Goal: Complete application form

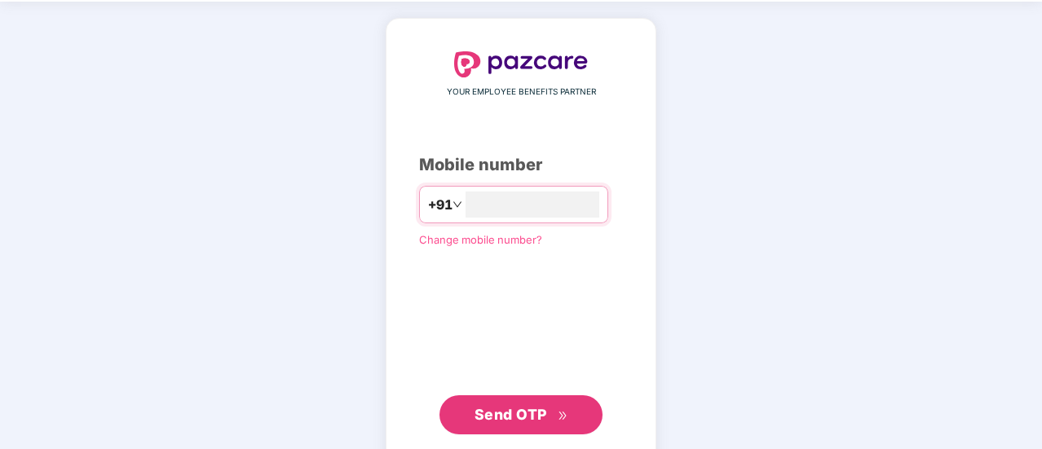
scroll to position [90, 0]
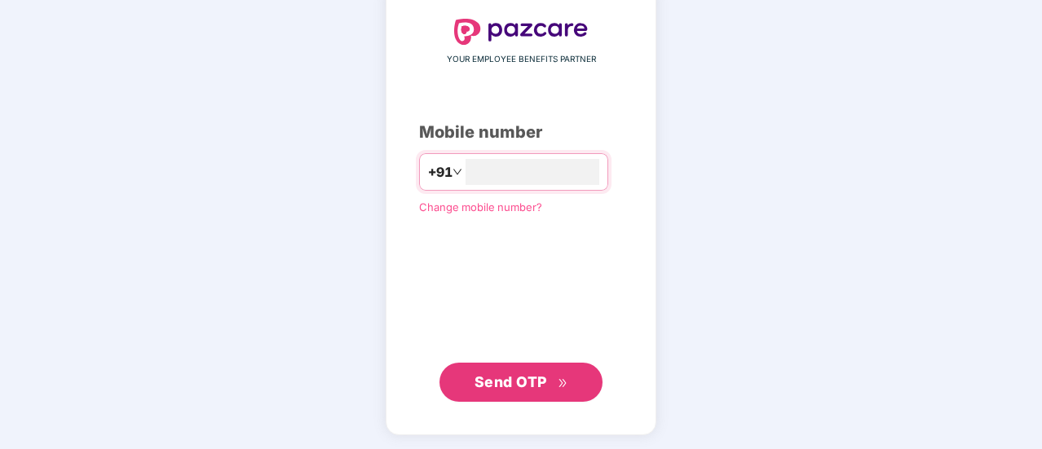
type input "**********"
click at [533, 388] on span "Send OTP" at bounding box center [511, 382] width 73 height 17
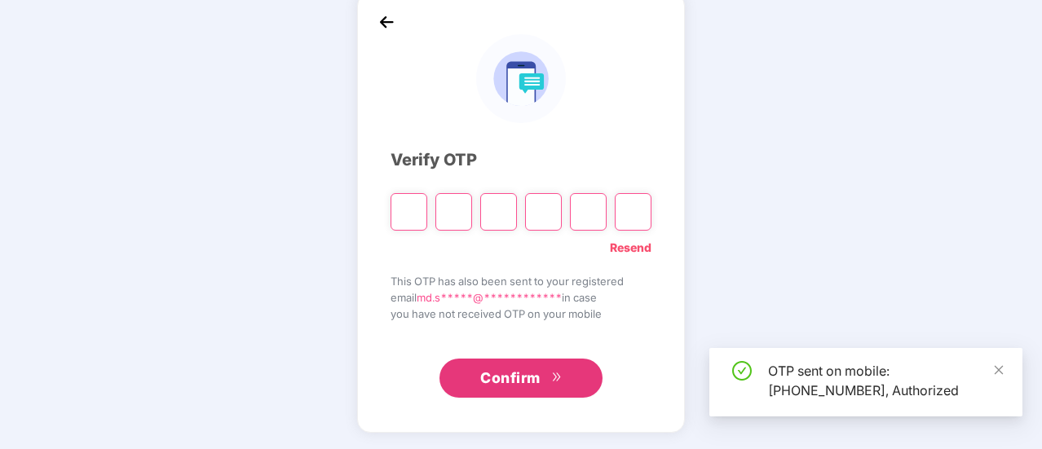
scroll to position [82, 0]
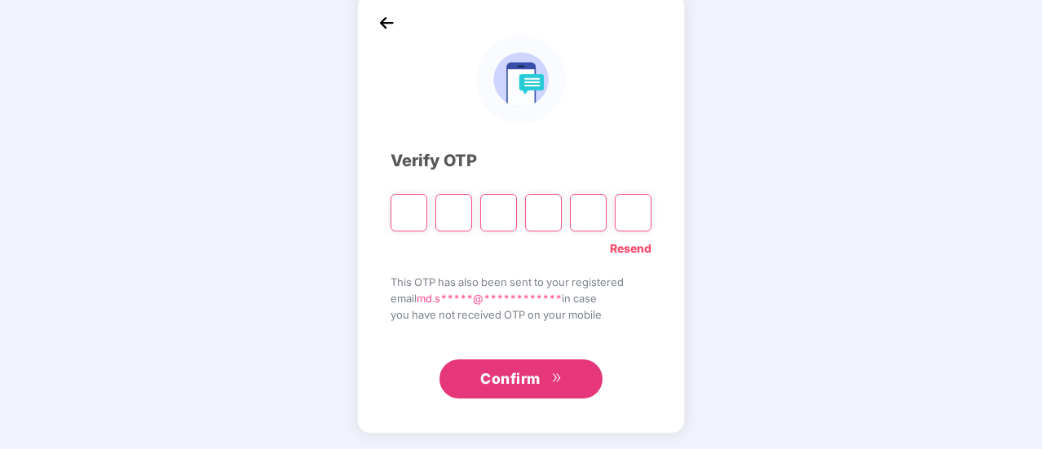
type input "*"
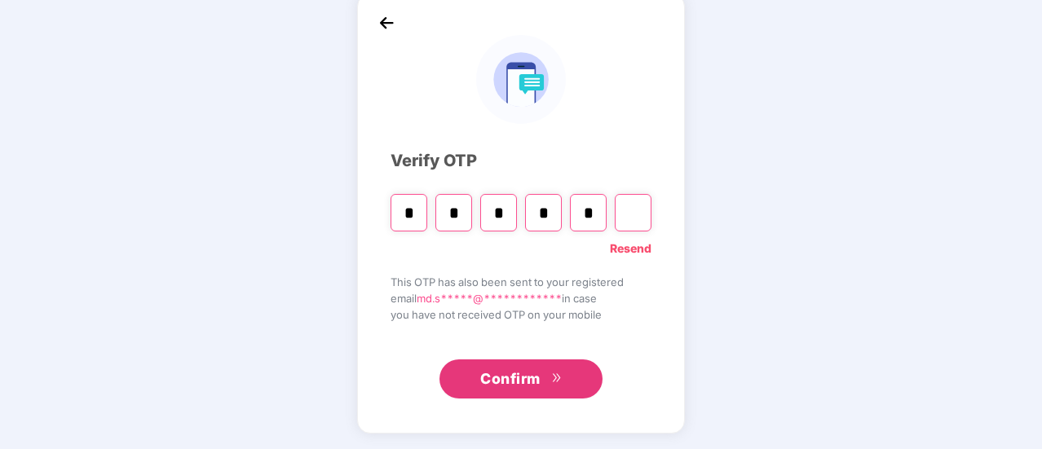
type input "*"
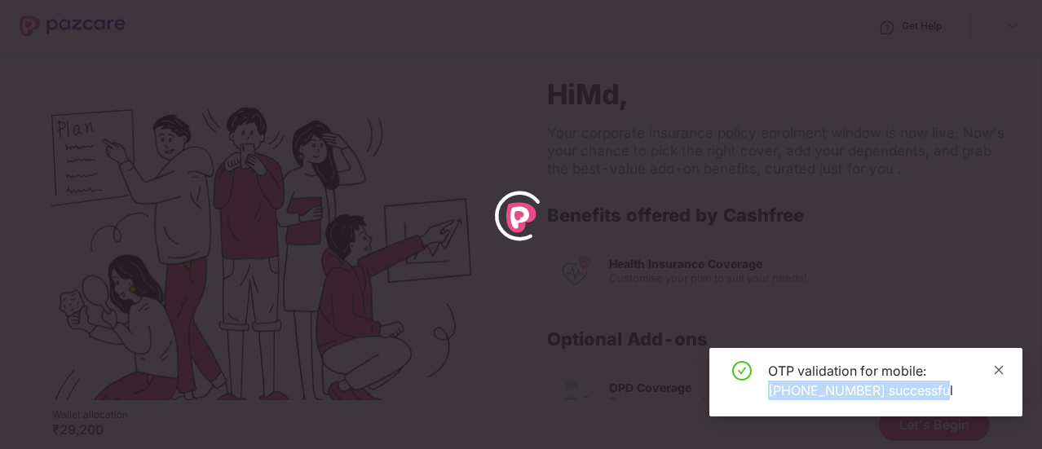
click at [1000, 369] on div "OTP validation for mobile: [PHONE_NUMBER] successful" at bounding box center [865, 382] width 313 height 68
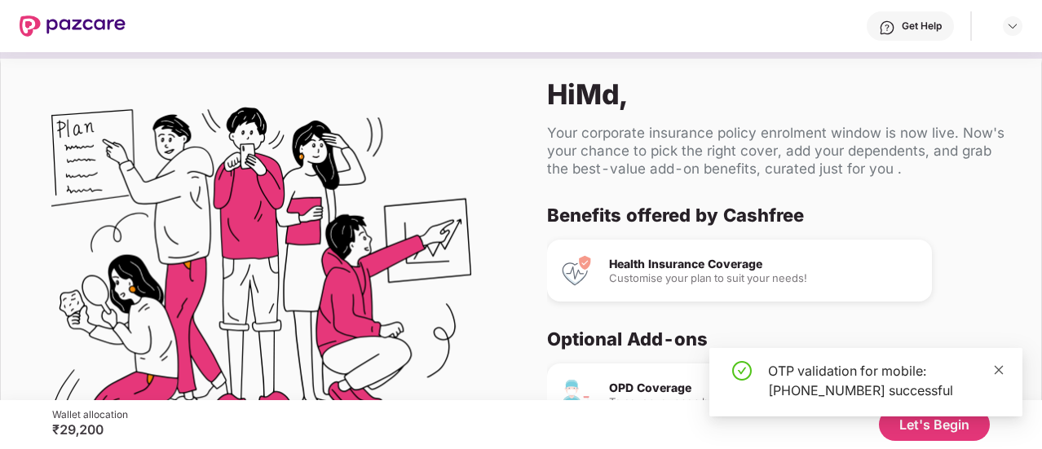
click at [998, 363] on span at bounding box center [998, 370] width 11 height 14
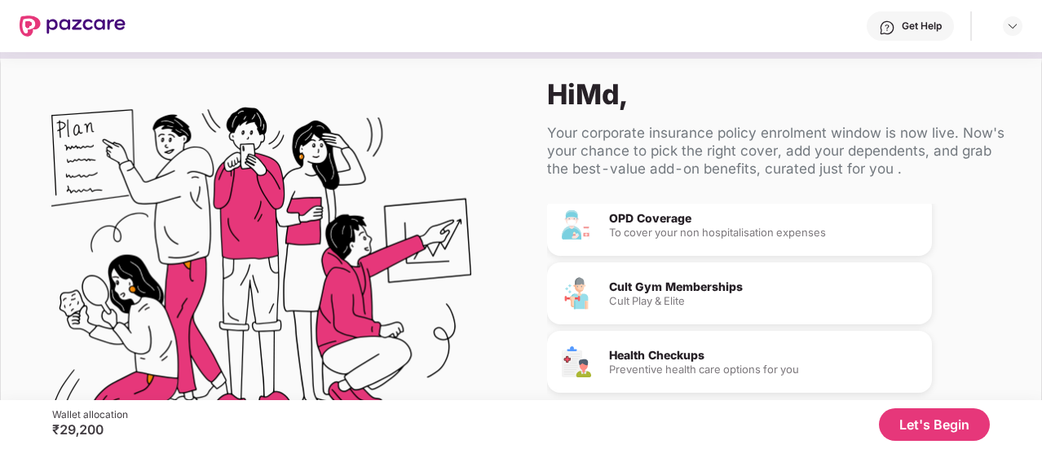
scroll to position [170, 0]
click at [963, 422] on button "Let's Begin" at bounding box center [934, 424] width 111 height 33
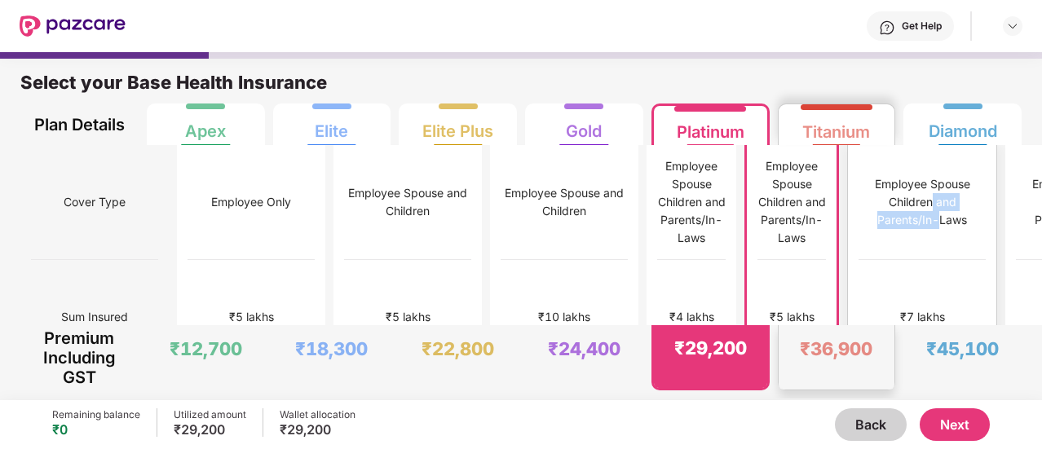
click at [878, 194] on div "Employee Spouse Children and Parents/In-Laws" at bounding box center [922, 202] width 127 height 54
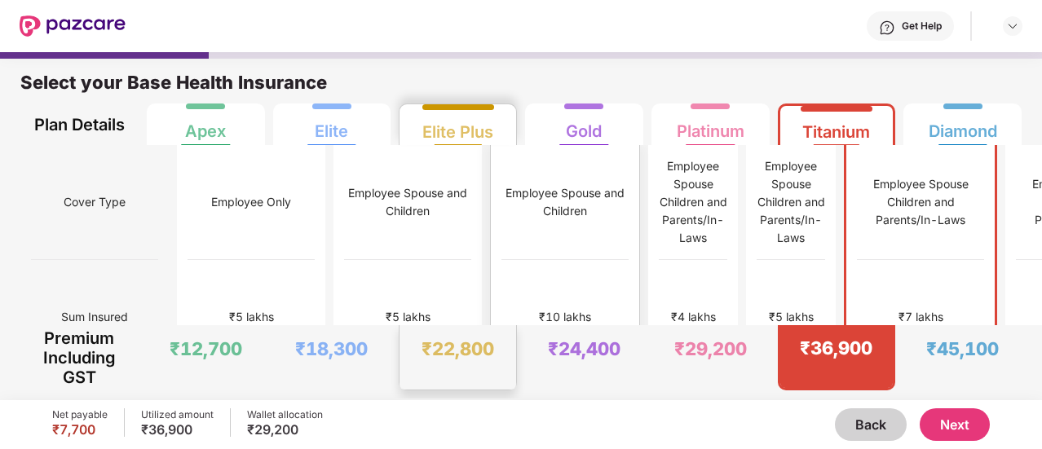
click at [501, 278] on div "₹10 lakhs" at bounding box center [564, 317] width 127 height 115
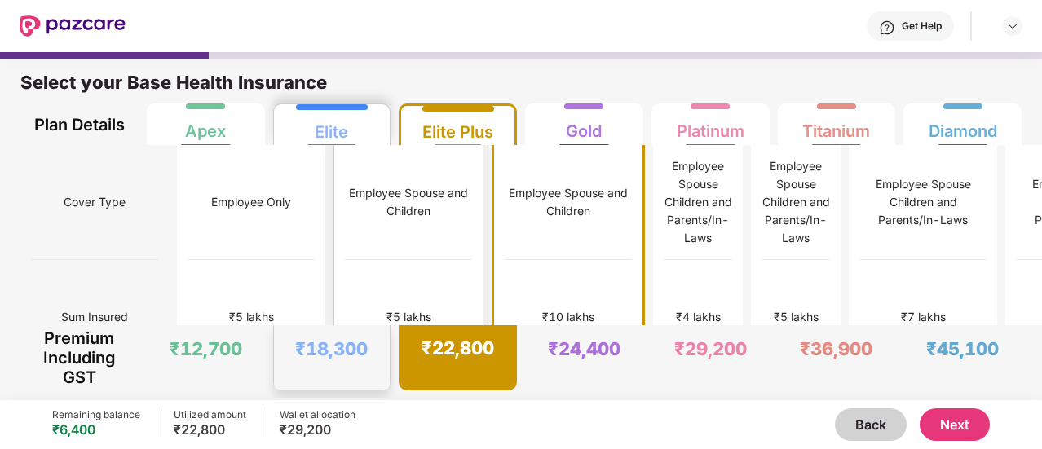
click at [360, 260] on div "₹5 lakhs" at bounding box center [408, 317] width 127 height 115
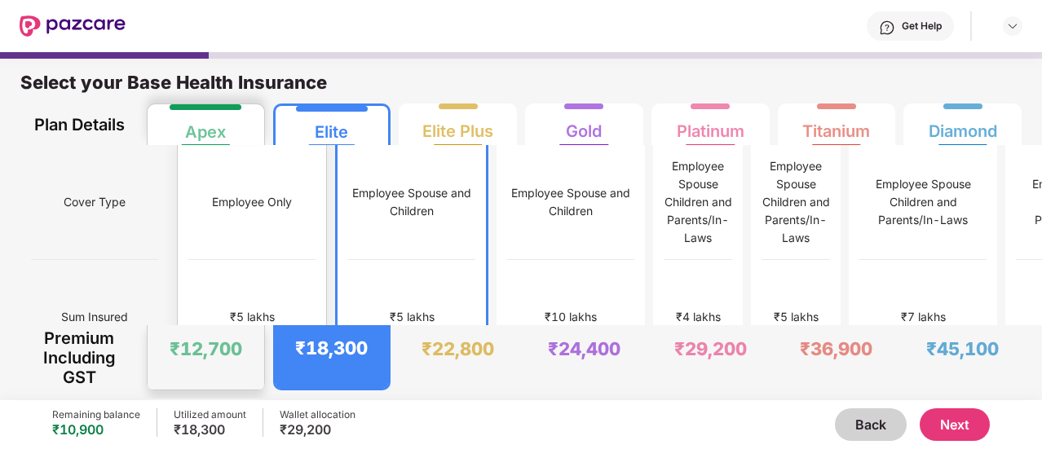
click at [196, 224] on div "Employee Only" at bounding box center [251, 202] width 127 height 115
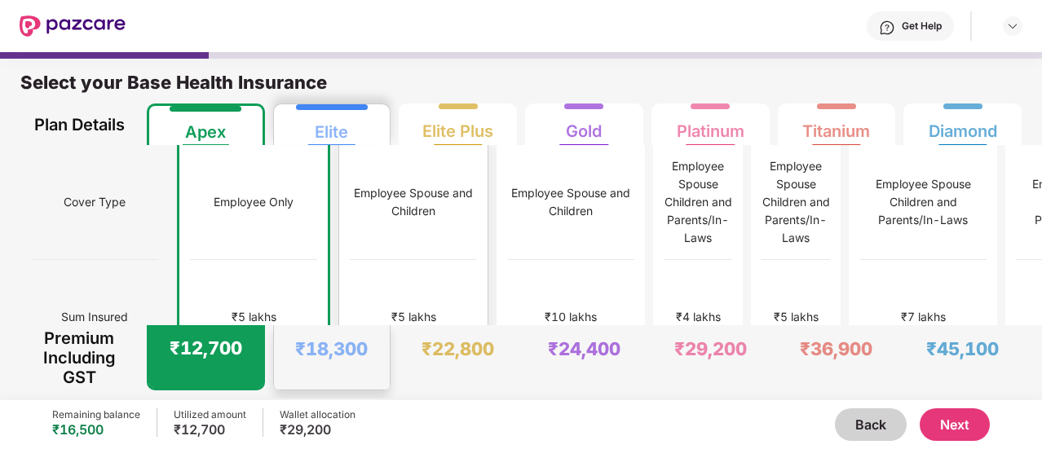
click at [350, 227] on div "Employee Spouse and Children" at bounding box center [413, 202] width 127 height 115
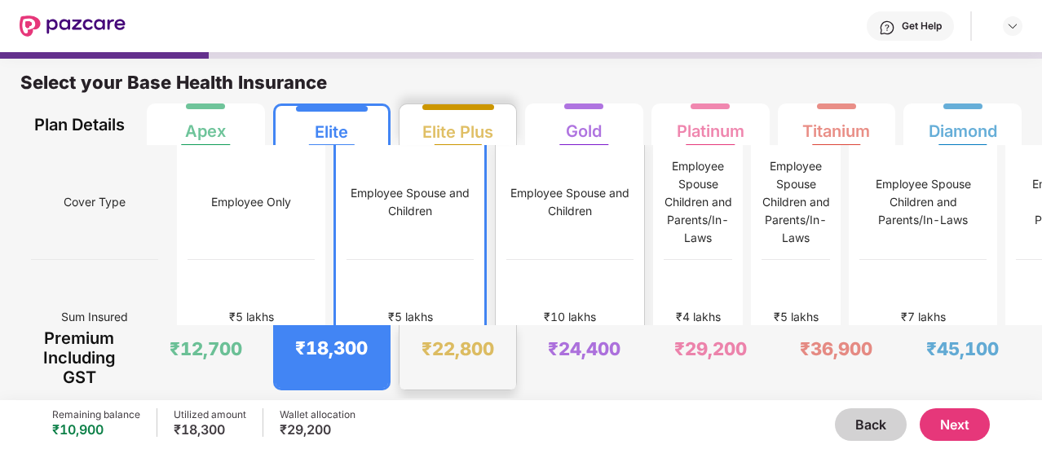
click at [506, 219] on div "Employee Spouse and Children" at bounding box center [569, 202] width 127 height 115
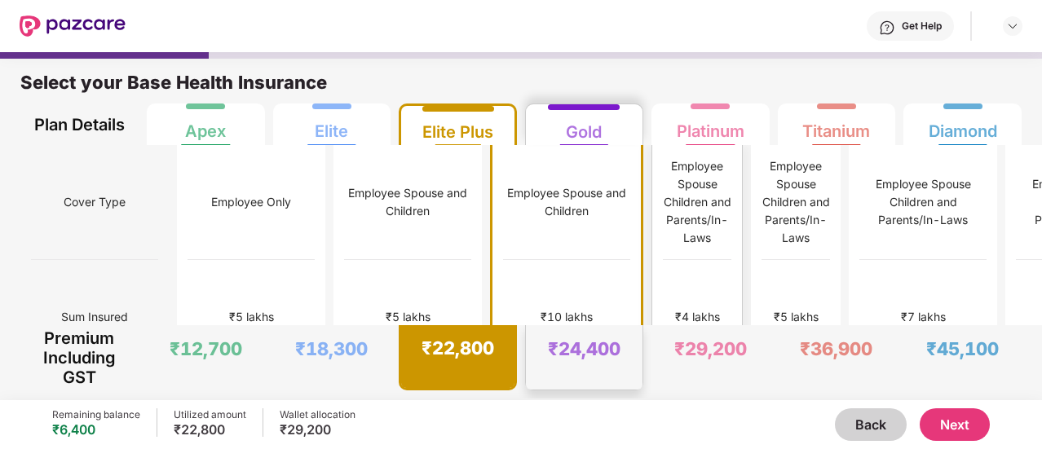
click at [663, 231] on div "Employee Spouse Children and Parents/In-Laws" at bounding box center [697, 202] width 68 height 115
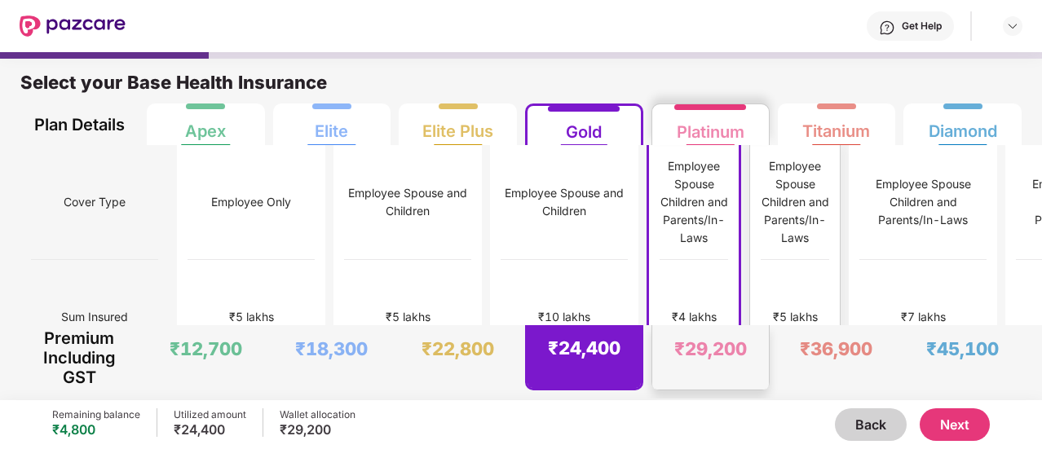
click at [761, 236] on div "Employee Spouse Children and Parents/In-Laws" at bounding box center [795, 202] width 68 height 115
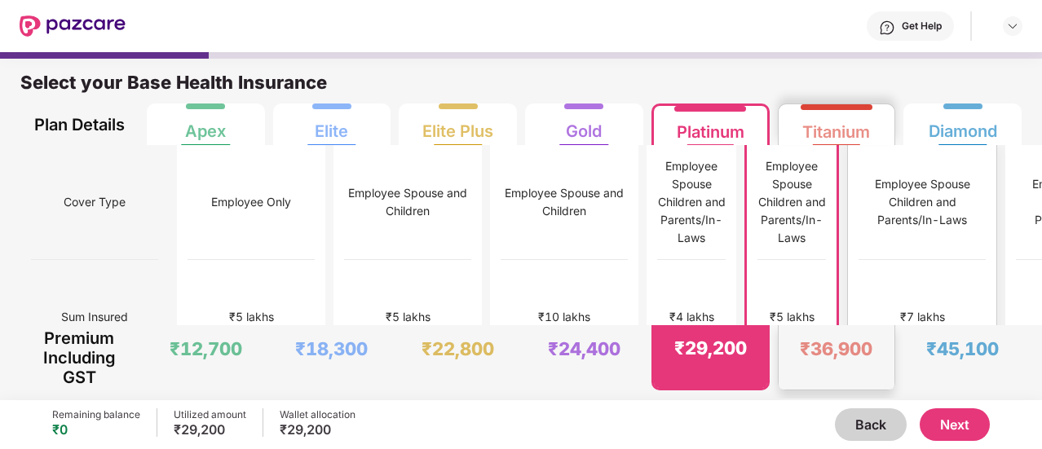
click at [877, 276] on div "₹7 lakhs" at bounding box center [922, 317] width 127 height 115
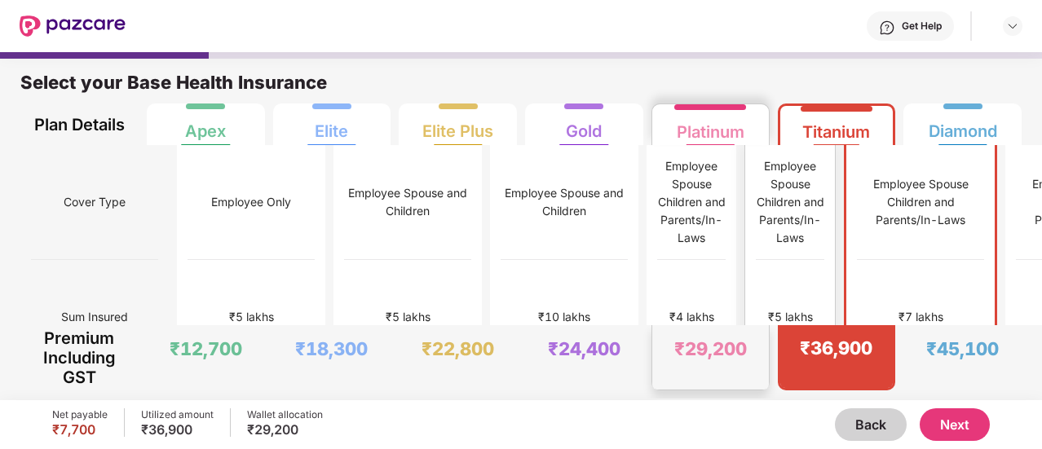
click at [756, 207] on div "Employee Spouse Children and Parents/In-Laws" at bounding box center [790, 202] width 68 height 90
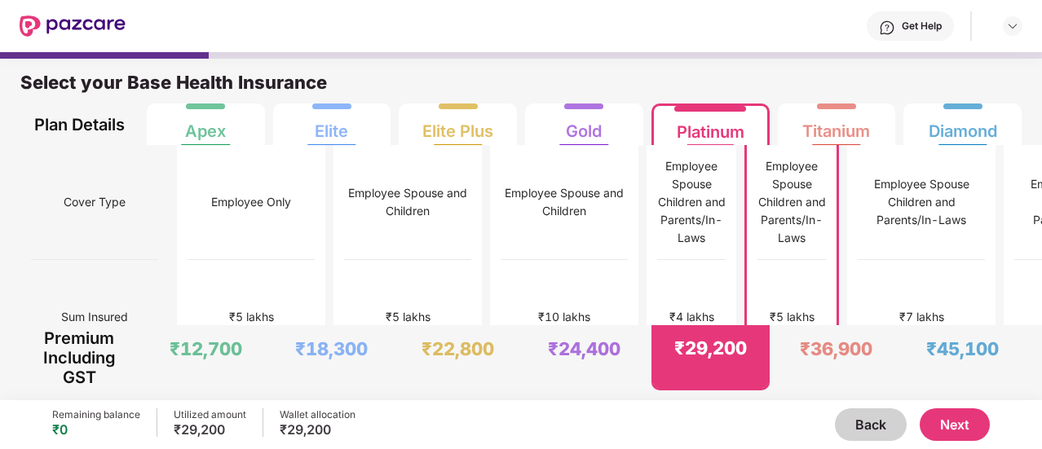
click at [936, 419] on button "Next" at bounding box center [955, 424] width 70 height 33
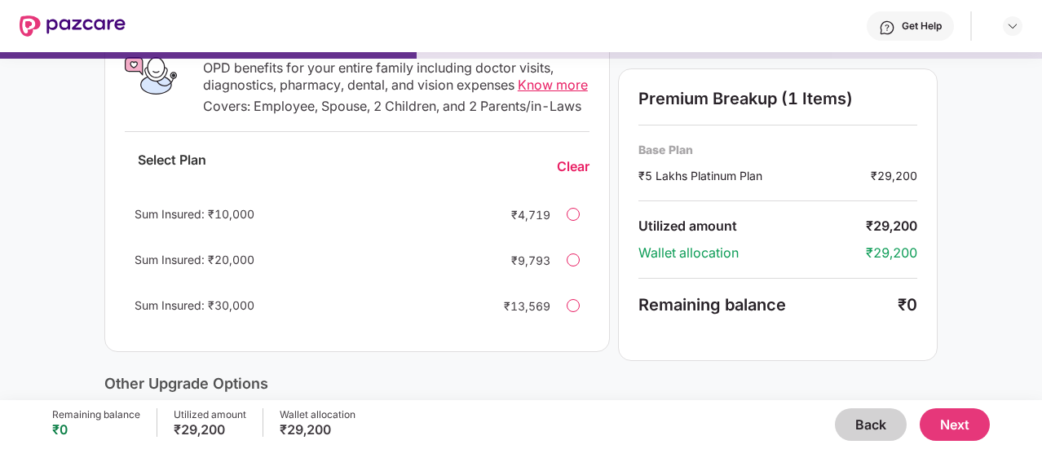
scroll to position [326, 0]
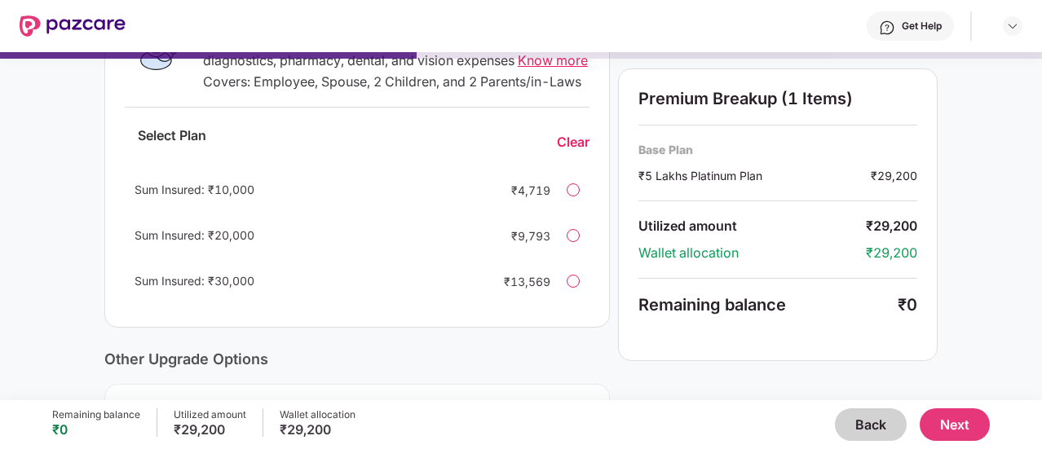
click at [567, 196] on div at bounding box center [573, 189] width 13 height 13
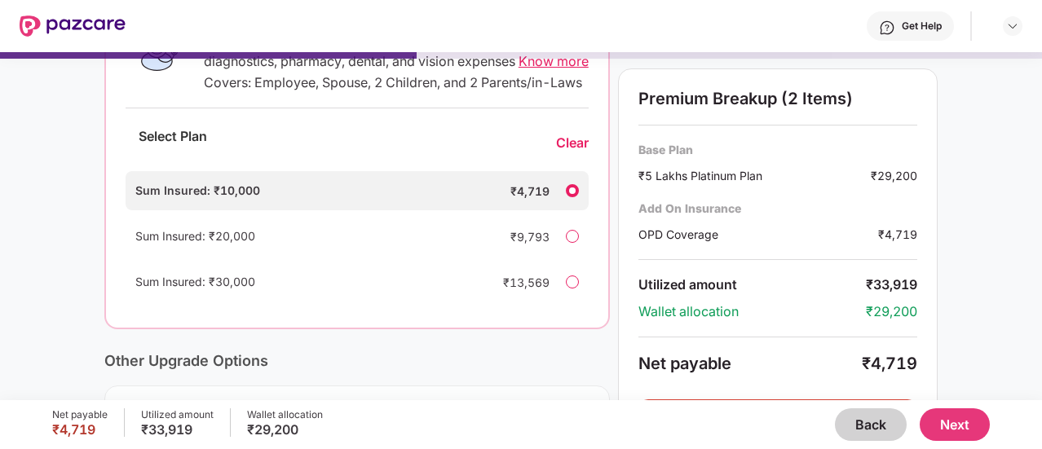
scroll to position [327, 0]
click at [567, 196] on div at bounding box center [572, 189] width 13 height 13
click at [569, 196] on div at bounding box center [572, 189] width 13 height 13
click at [572, 196] on div at bounding box center [572, 189] width 13 height 13
click at [571, 151] on div "Clear" at bounding box center [572, 142] width 33 height 17
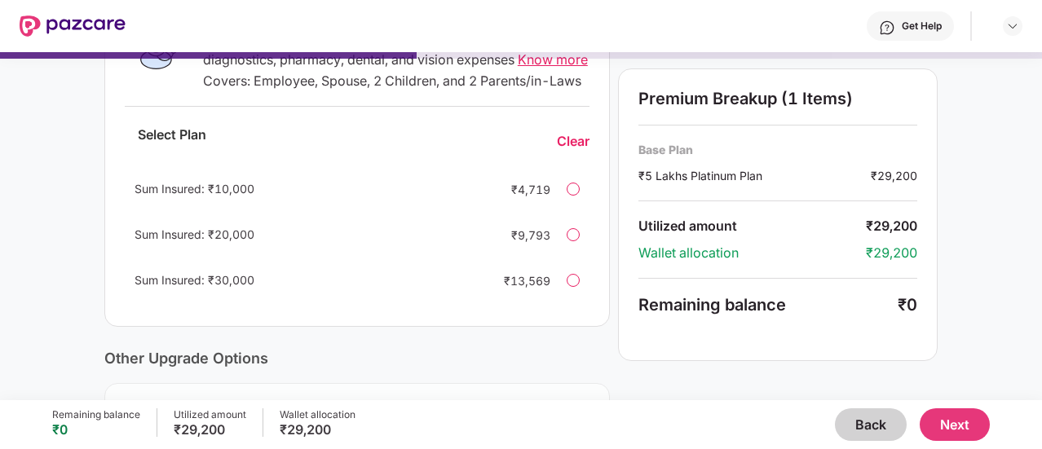
scroll to position [326, 0]
click at [947, 415] on button "Next" at bounding box center [955, 424] width 70 height 33
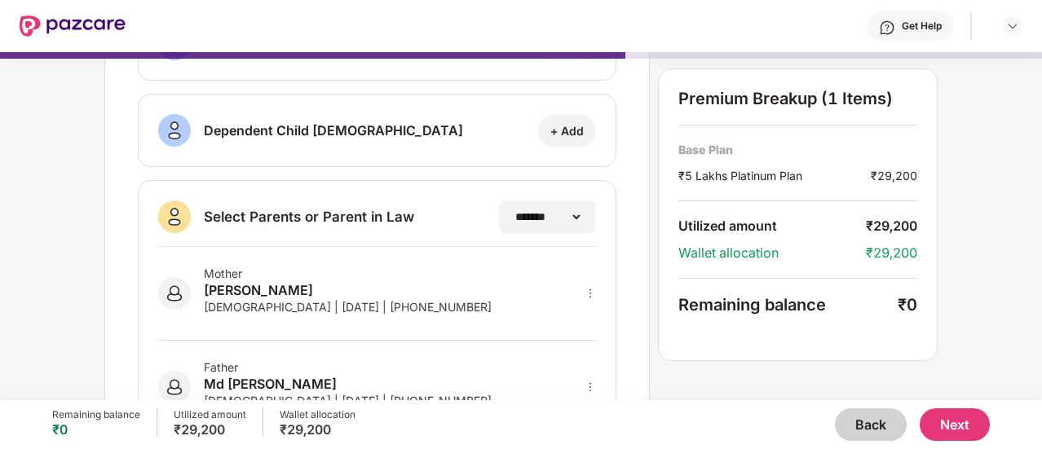
click at [949, 415] on button "Next" at bounding box center [955, 424] width 70 height 33
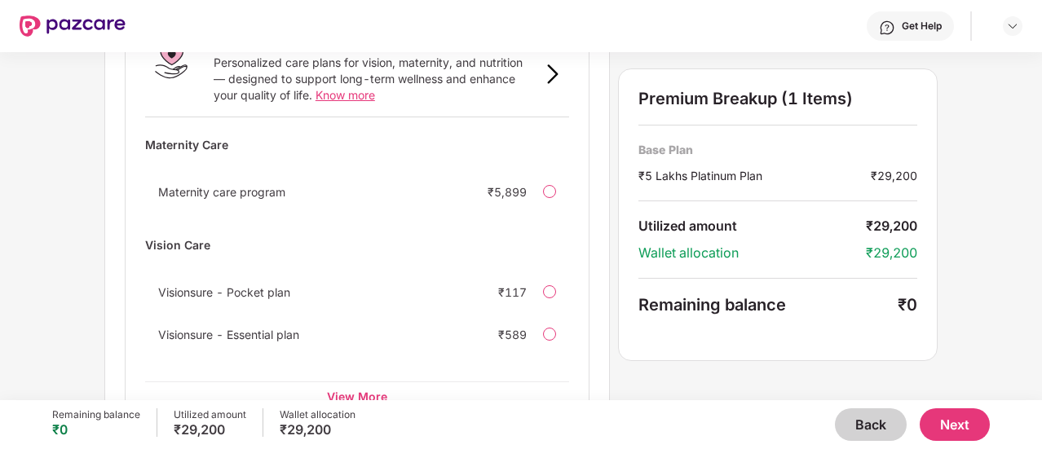
scroll to position [1185, 0]
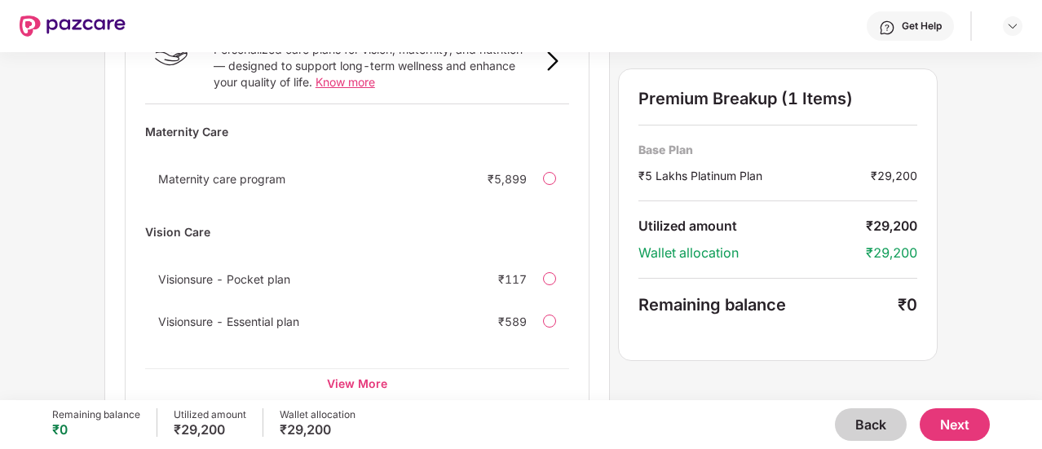
click at [969, 418] on button "Next" at bounding box center [955, 424] width 70 height 33
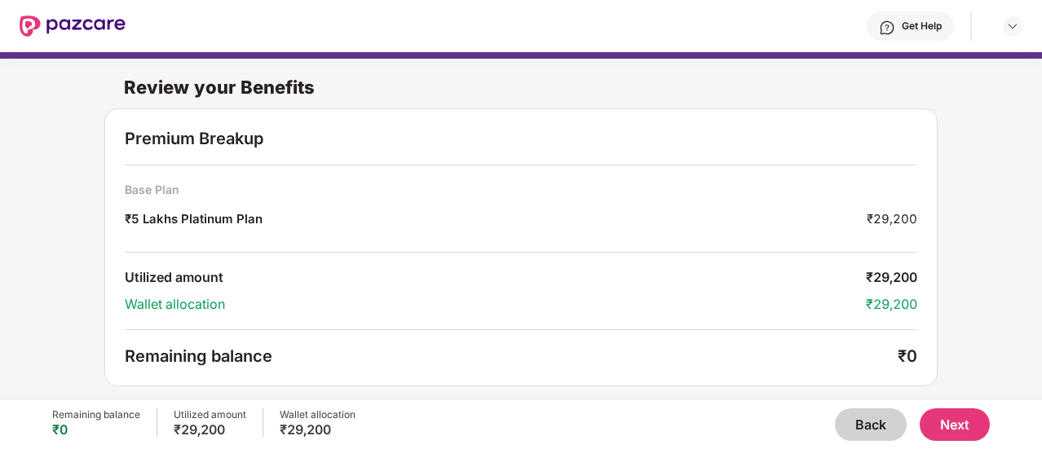
click at [965, 422] on button "Next" at bounding box center [955, 424] width 70 height 33
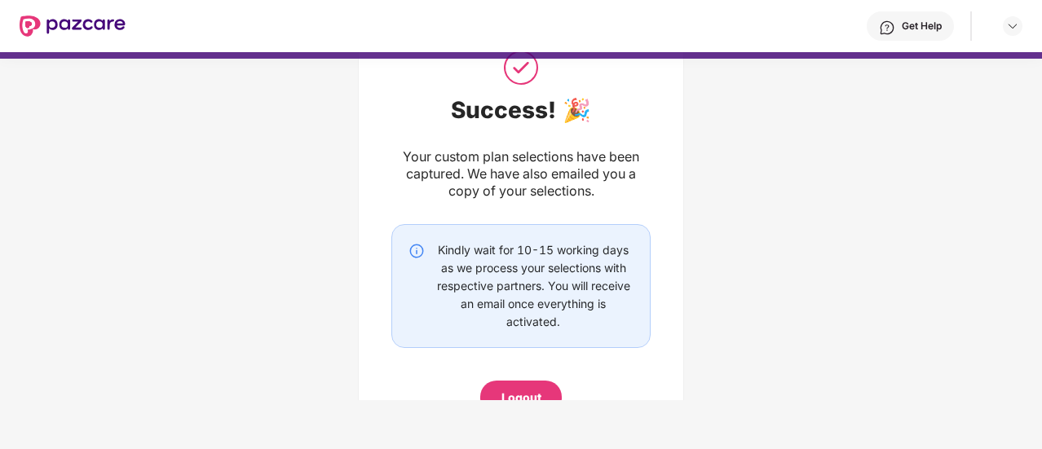
scroll to position [137, 0]
